Goal: Register for event/course

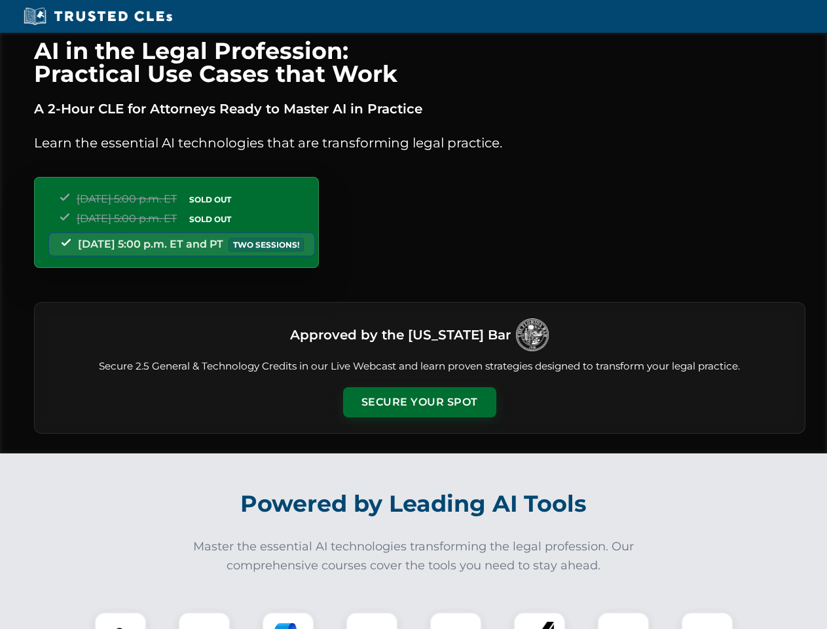
click at [419, 402] on button "Secure Your Spot" at bounding box center [419, 402] width 153 height 30
click at [121, 620] on img at bounding box center [121, 638] width 38 height 38
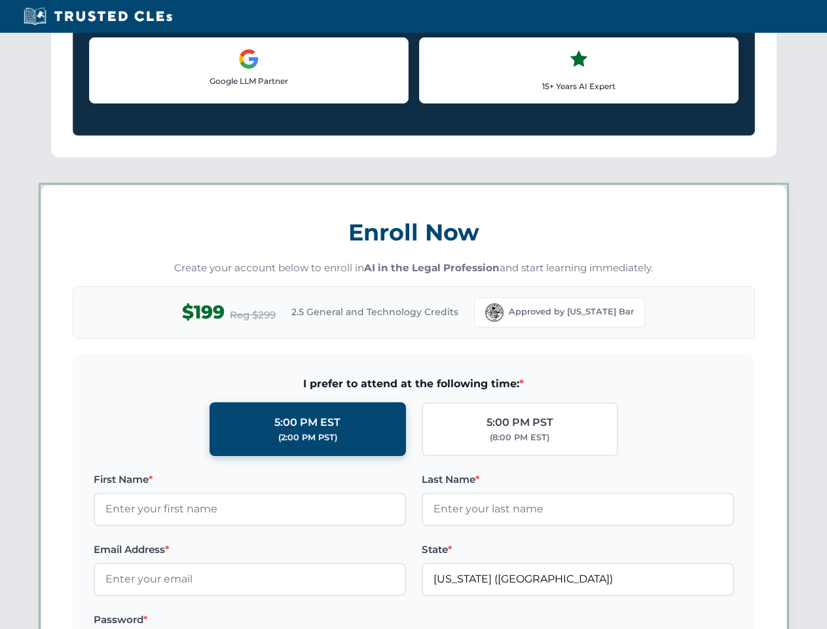
click at [288, 620] on label "Password *" at bounding box center [250, 620] width 312 height 16
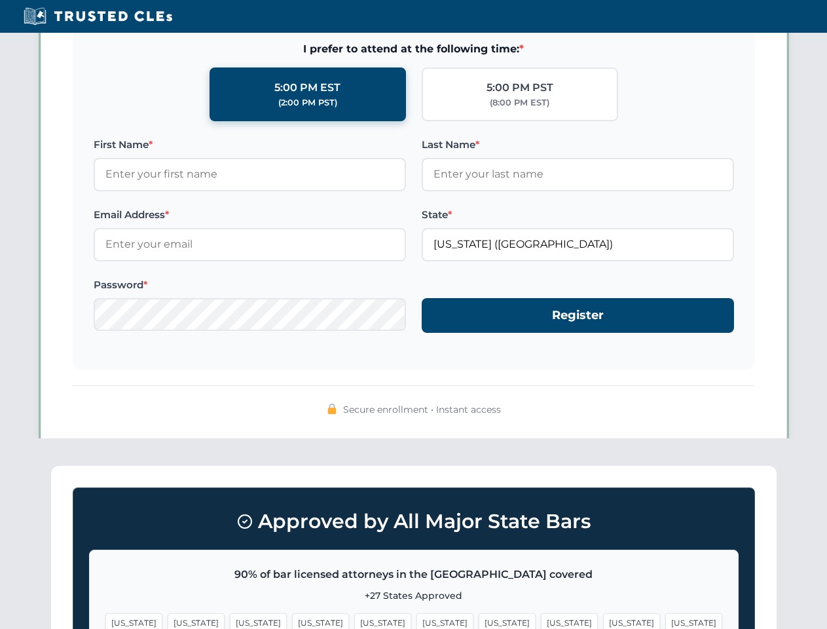
click at [603, 620] on span "[US_STATE]" at bounding box center [631, 622] width 57 height 19
